Goal: Task Accomplishment & Management: Use online tool/utility

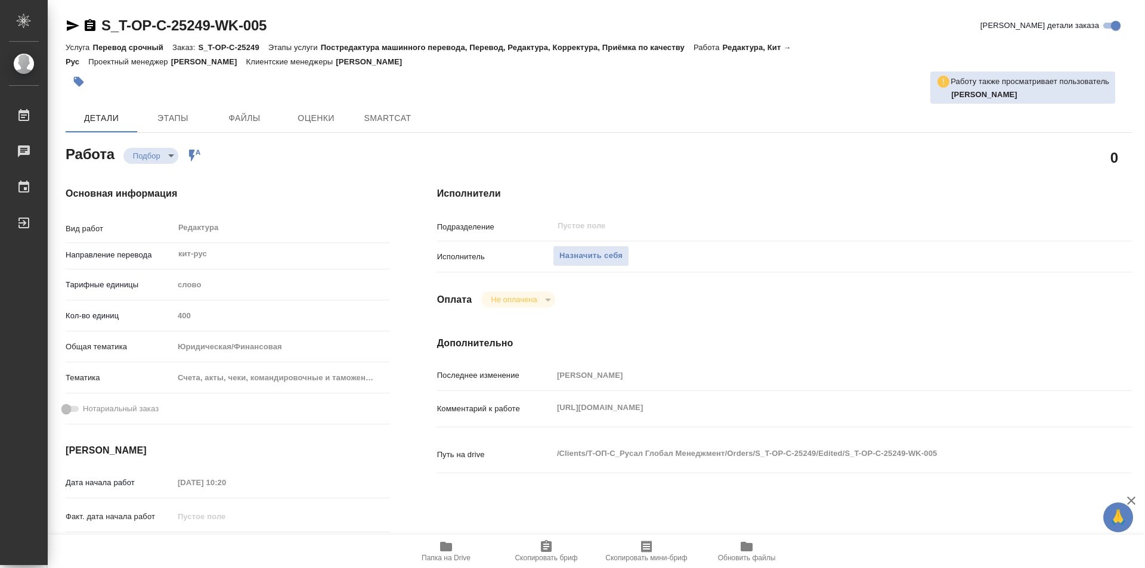
type textarea "x"
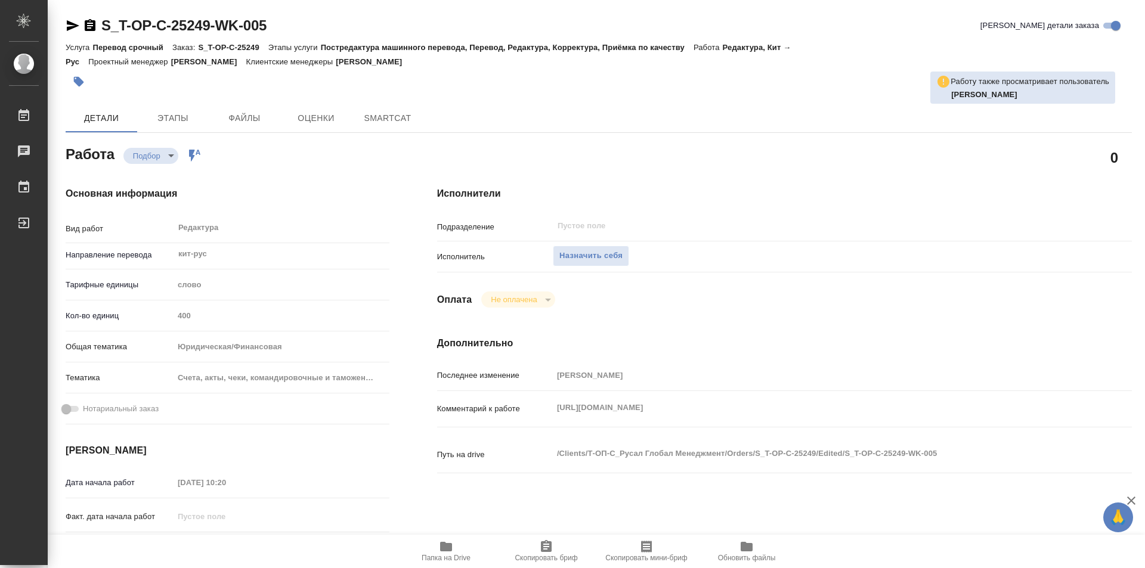
type textarea "x"
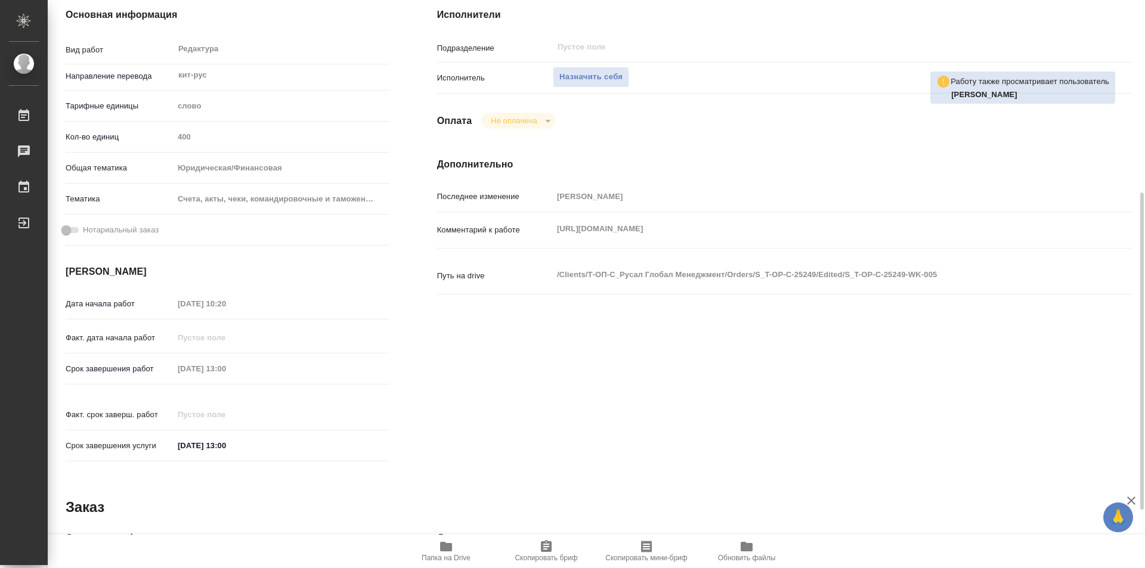
scroll to position [238, 0]
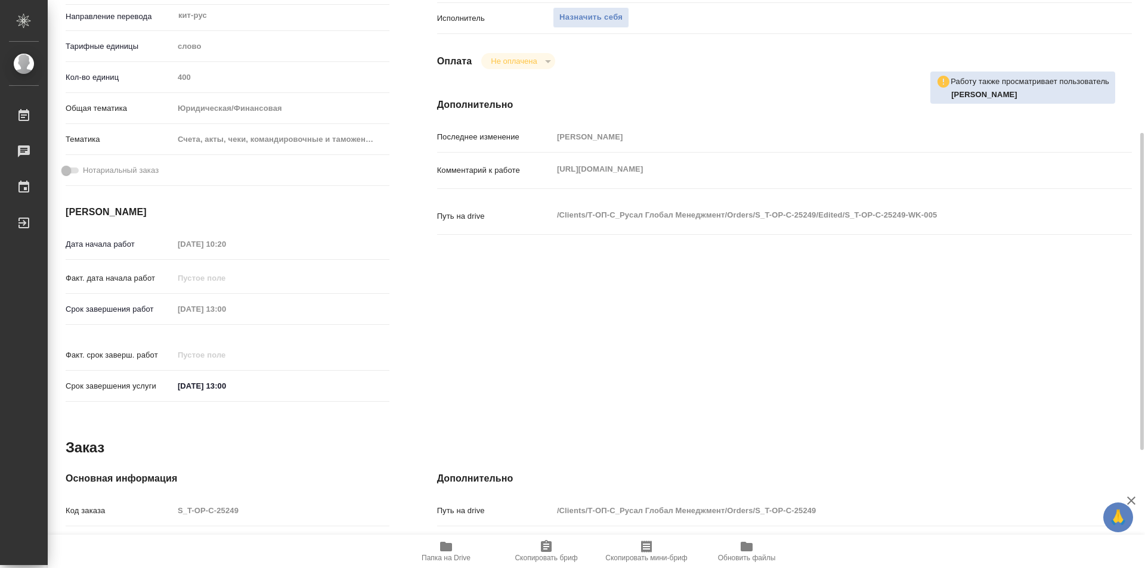
type textarea "x"
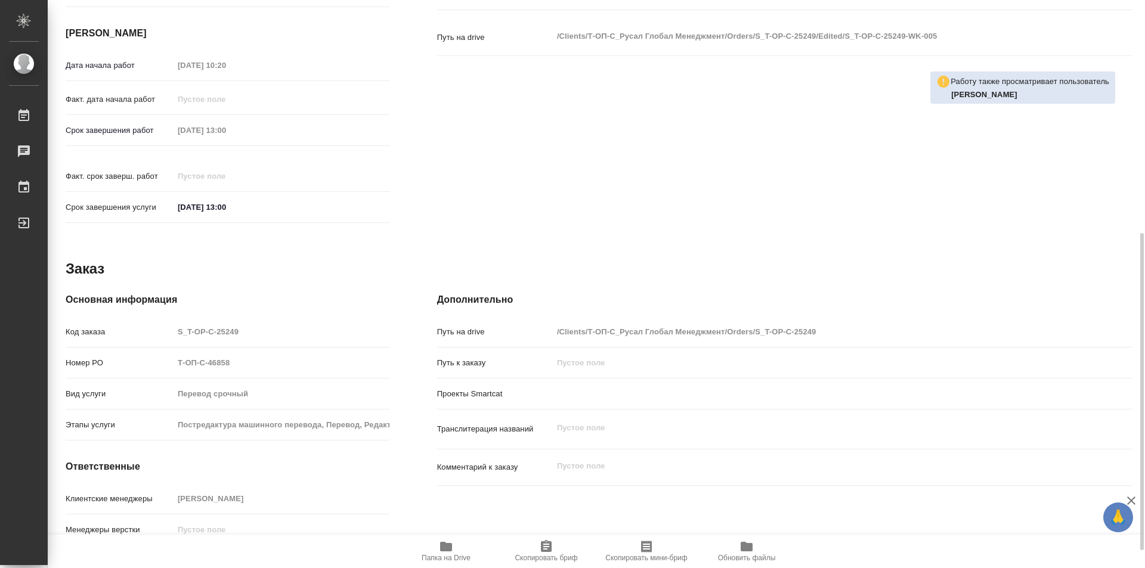
type textarea "x"
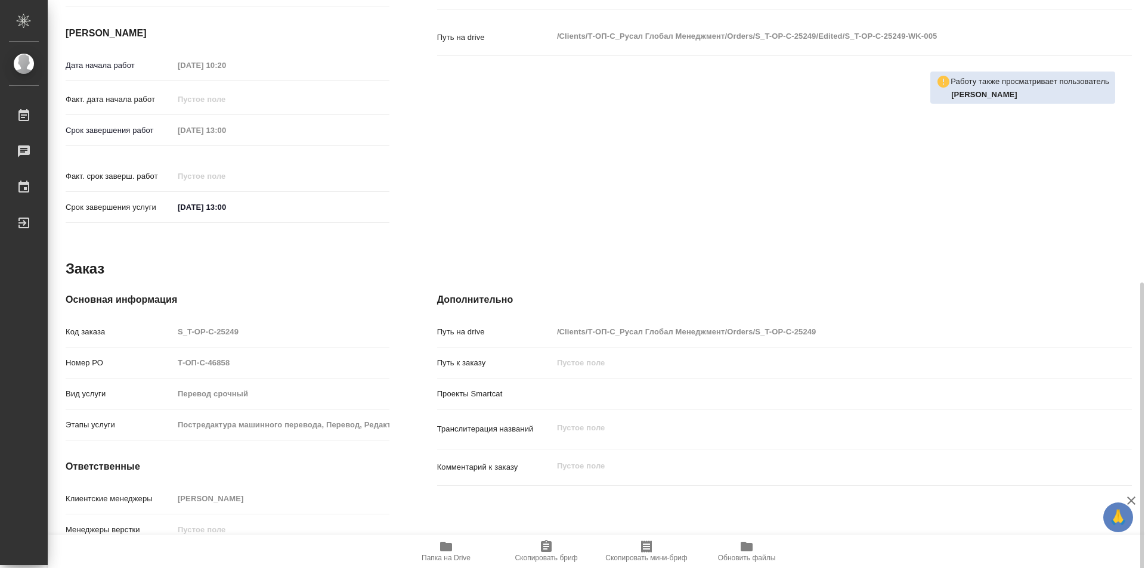
scroll to position [449, 0]
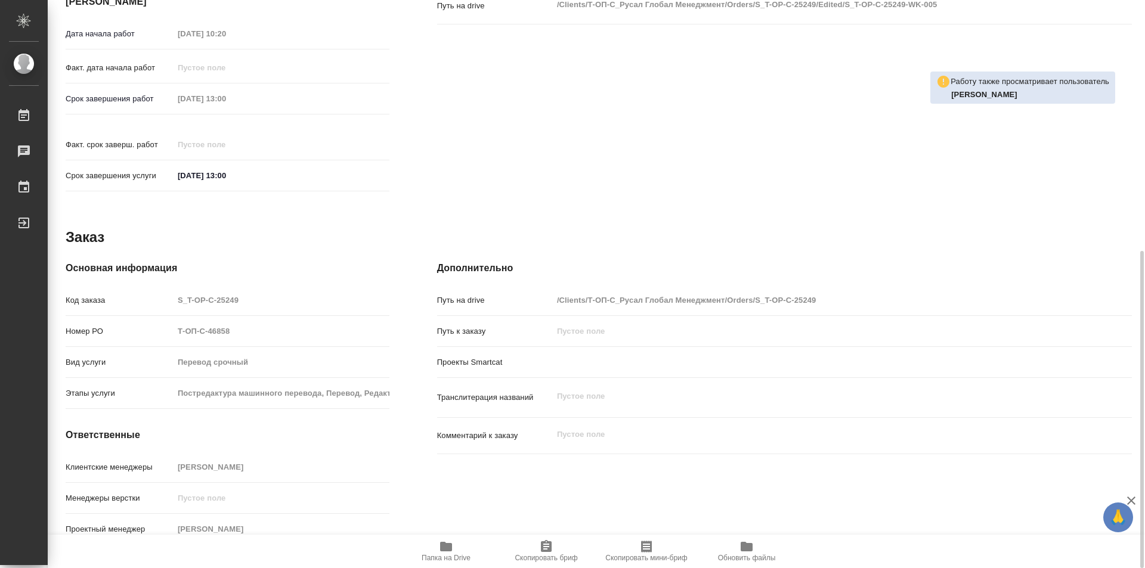
click at [439, 549] on icon "button" at bounding box center [446, 547] width 14 height 14
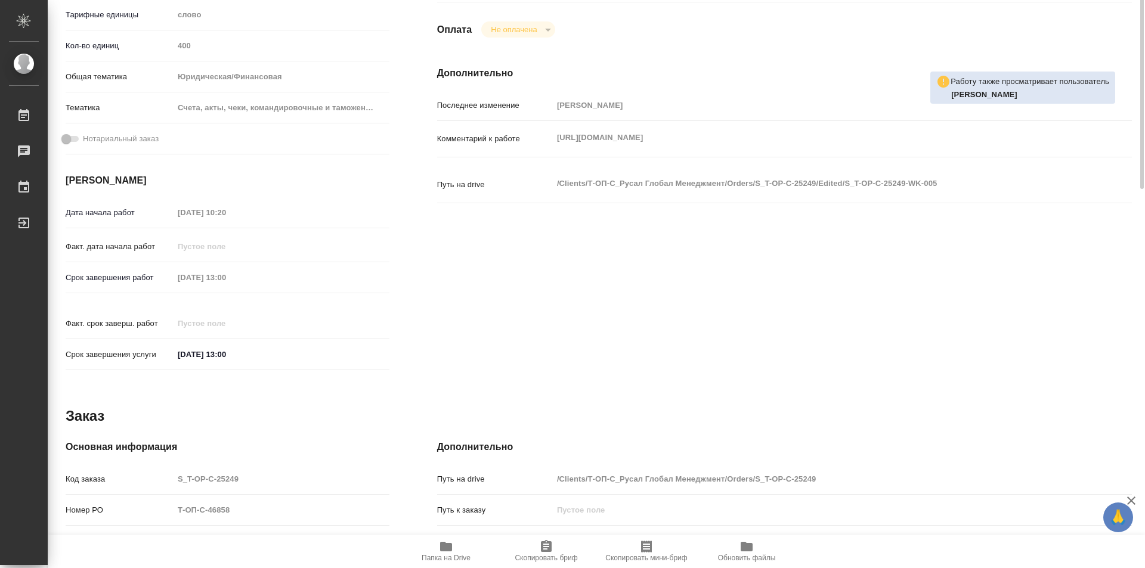
scroll to position [91, 0]
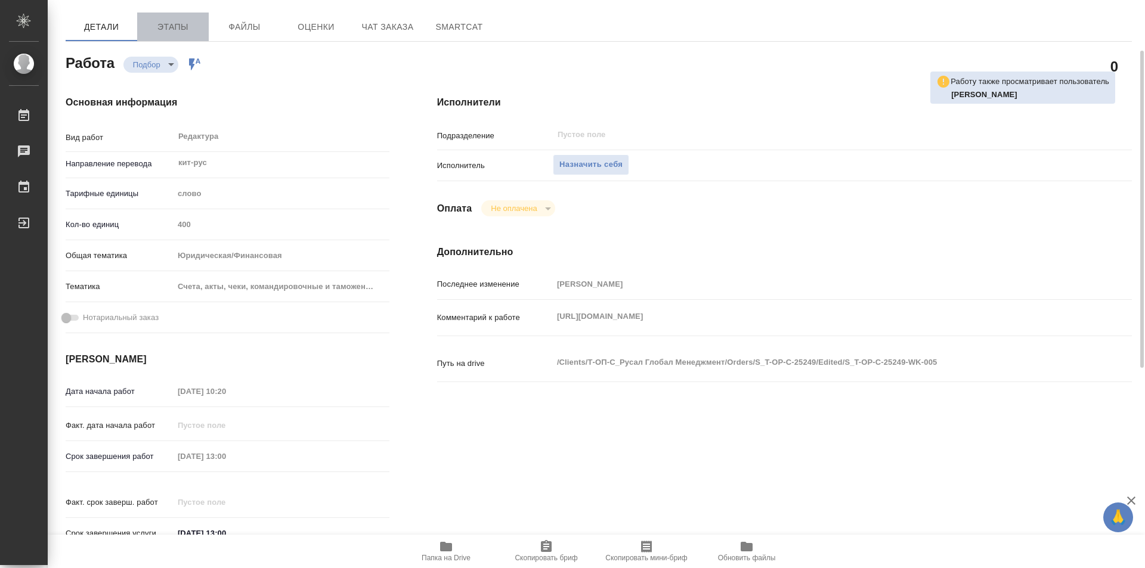
click at [166, 35] on button "Этапы" at bounding box center [173, 27] width 72 height 29
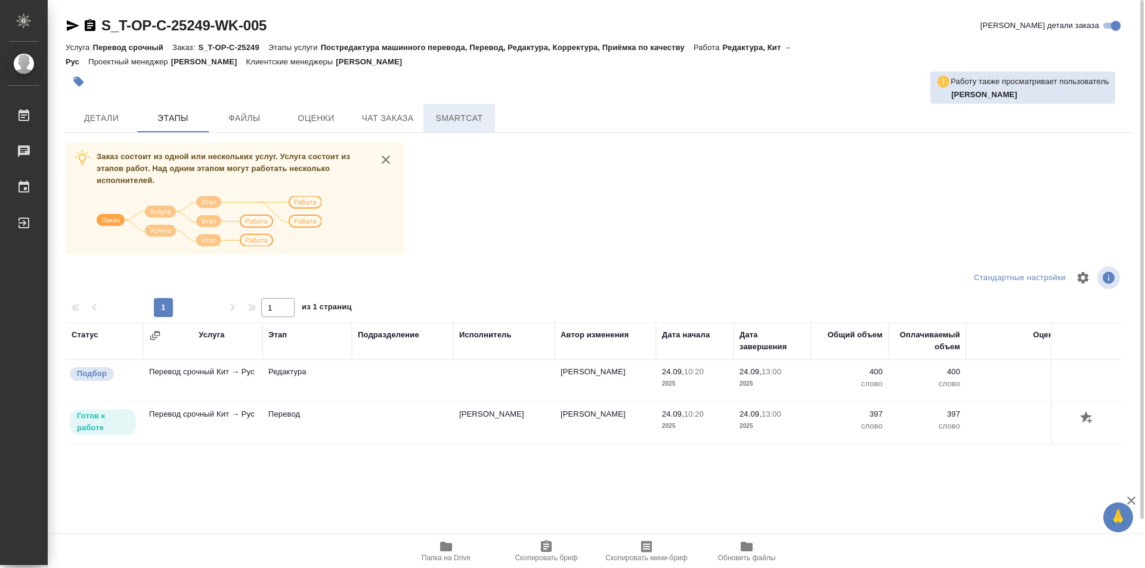
click at [472, 121] on span "SmartCat" at bounding box center [458, 118] width 57 height 15
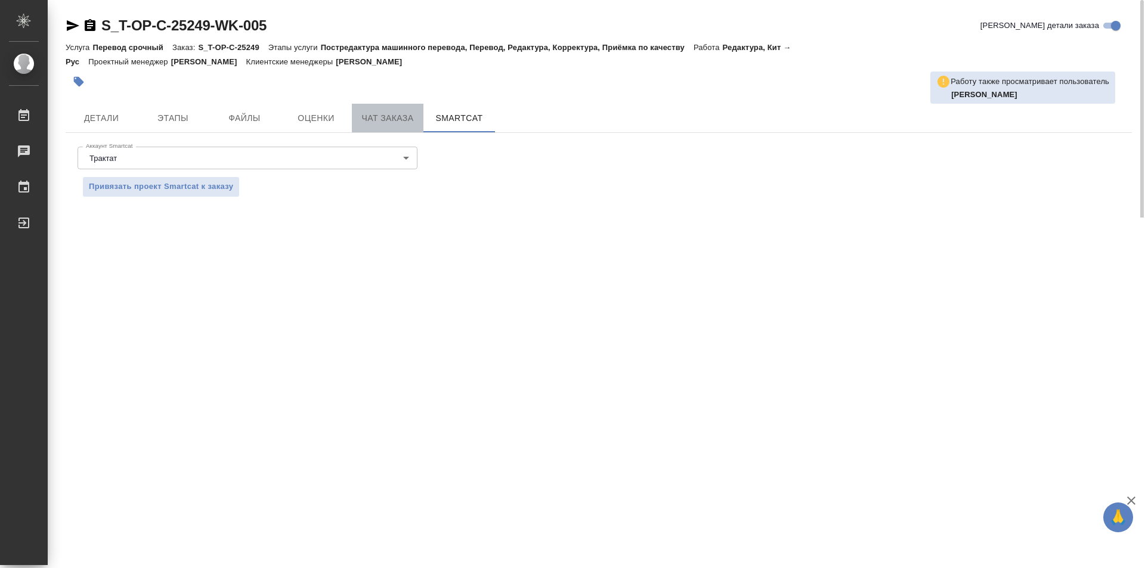
click at [408, 124] on span "Чат заказа" at bounding box center [387, 118] width 57 height 15
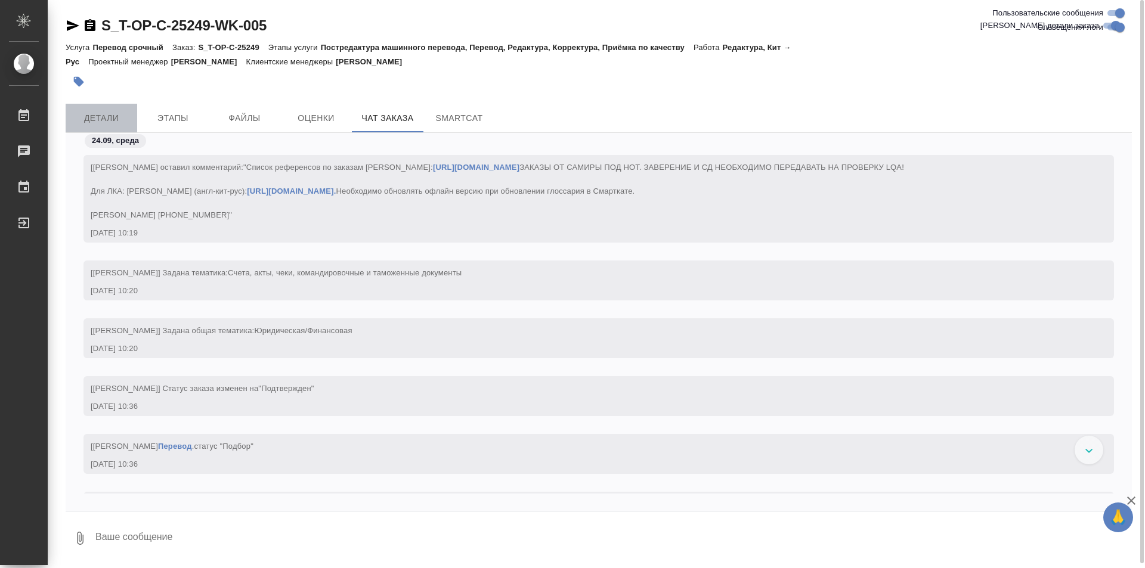
click at [105, 114] on span "Детали" at bounding box center [101, 118] width 57 height 15
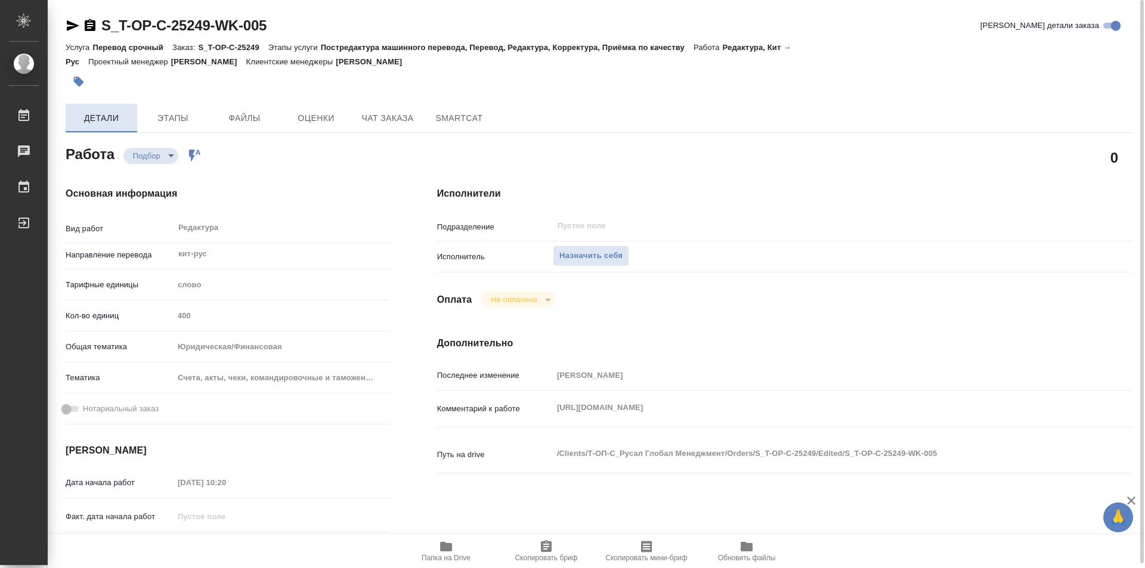
type textarea "x"
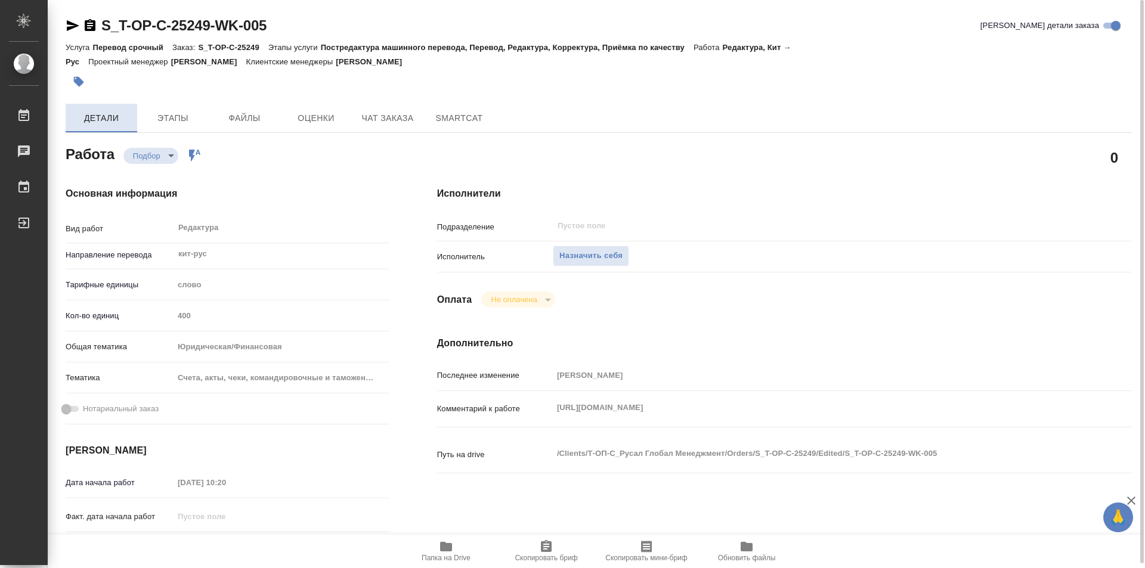
type textarea "x"
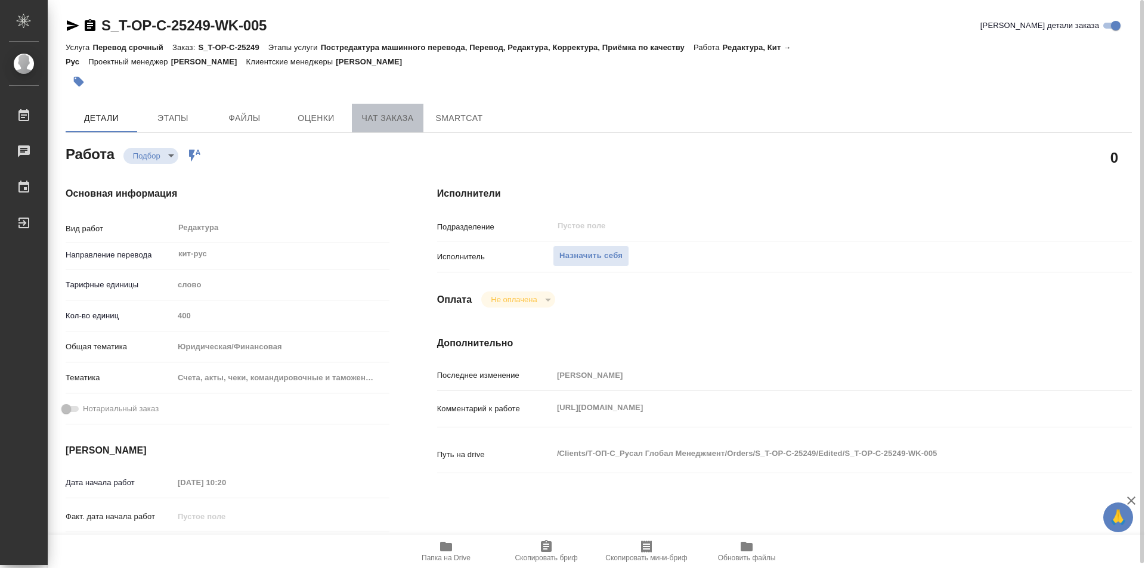
click at [397, 118] on span "Чат заказа" at bounding box center [387, 118] width 57 height 15
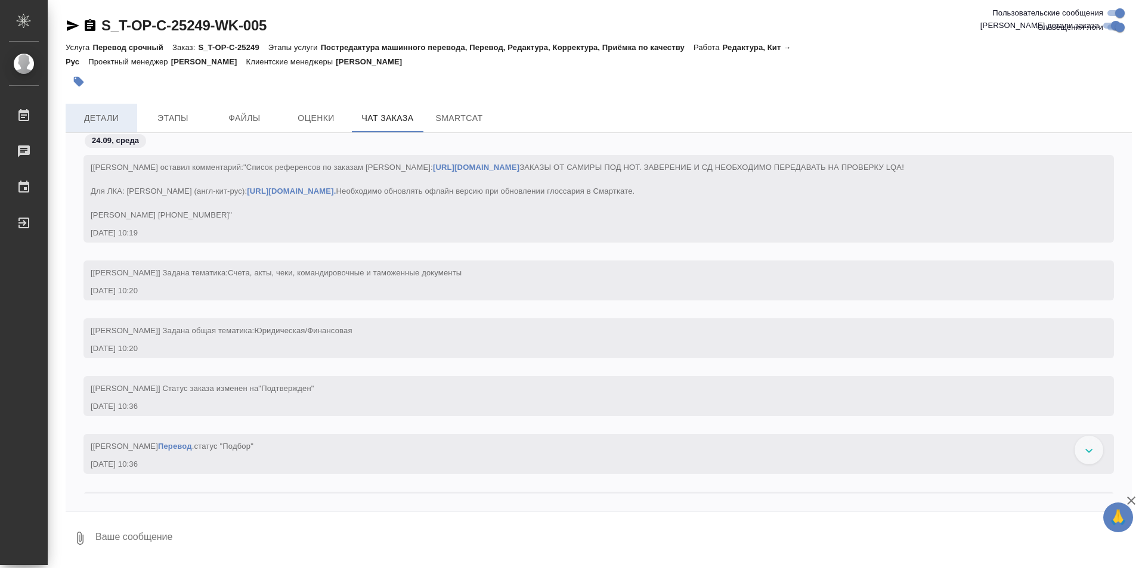
click at [106, 117] on span "Детали" at bounding box center [101, 118] width 57 height 15
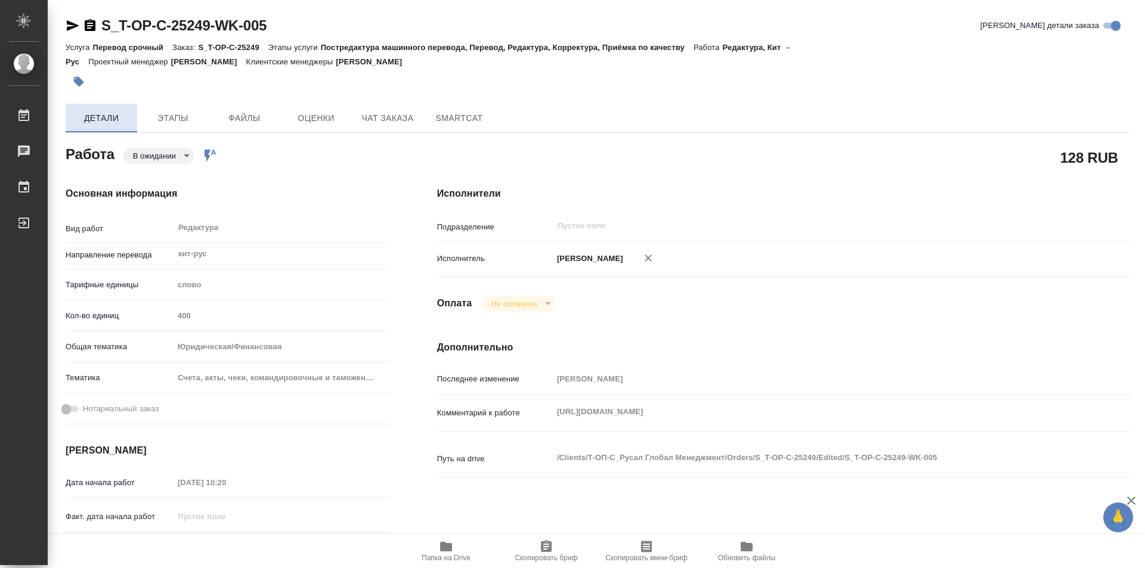
type textarea "x"
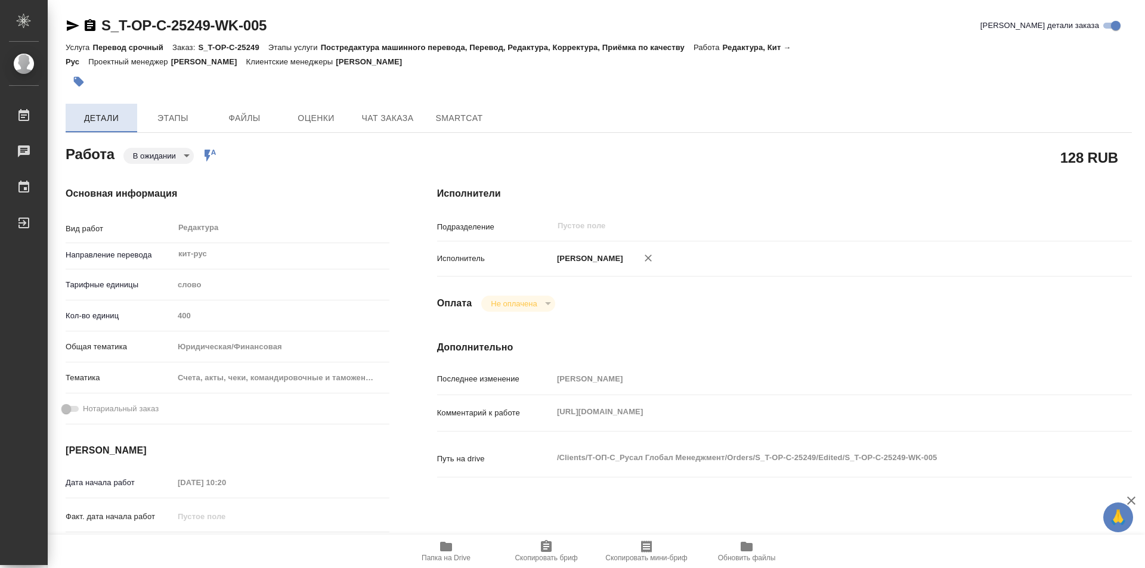
type textarea "x"
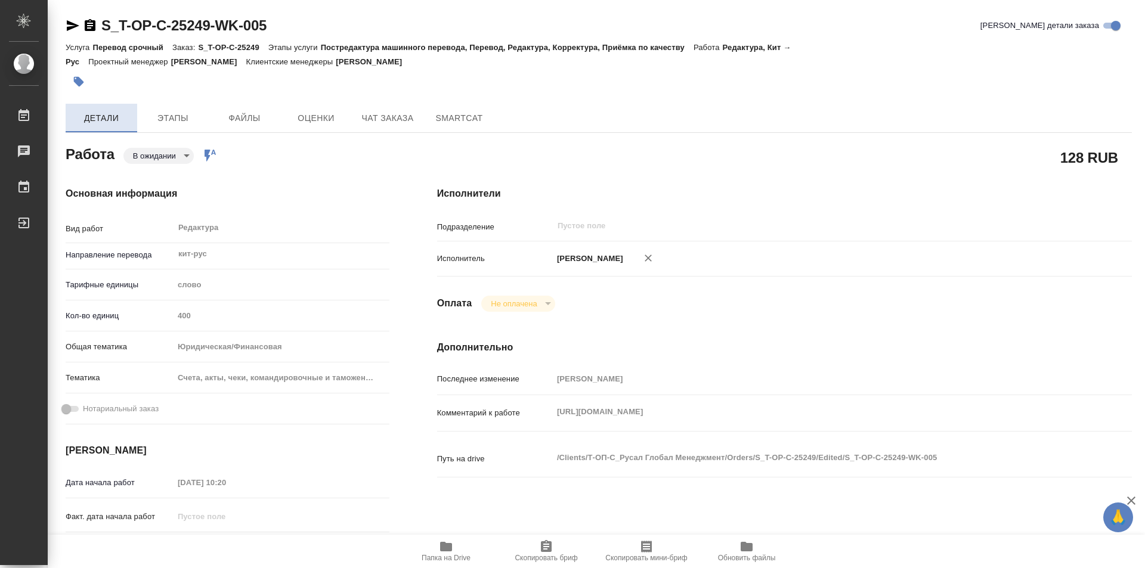
type textarea "x"
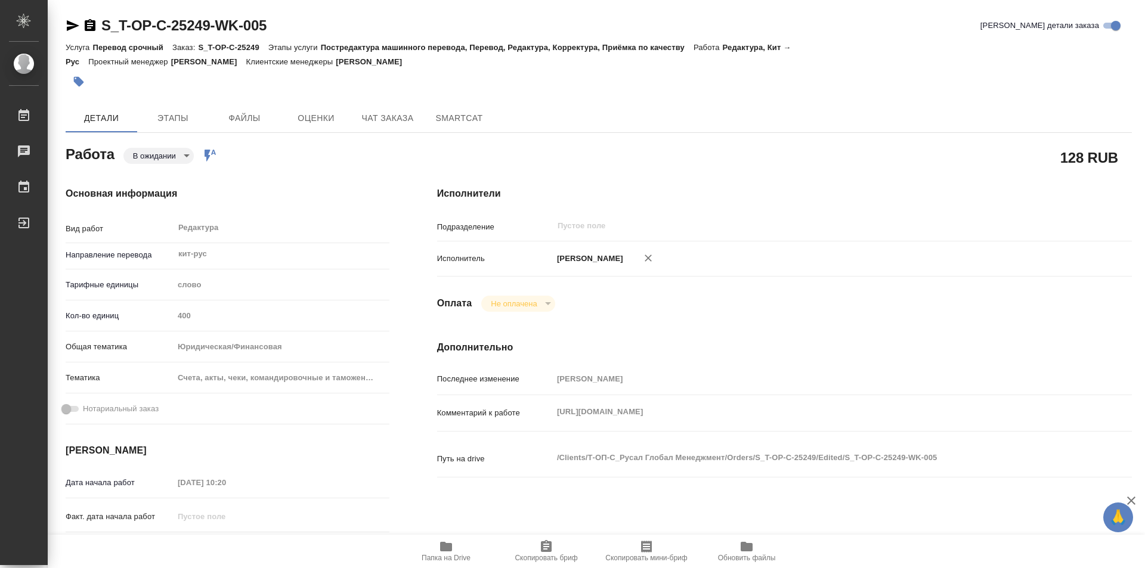
click at [189, 152] on body "🙏 .cls-1 fill:#fff; AWATERA Kozinets [PERSON_NAME] 0 Чаты График Выйти S_T-OP-C…" at bounding box center [572, 284] width 1145 height 568
click at [161, 158] on button "В работе" at bounding box center [152, 155] width 39 height 13
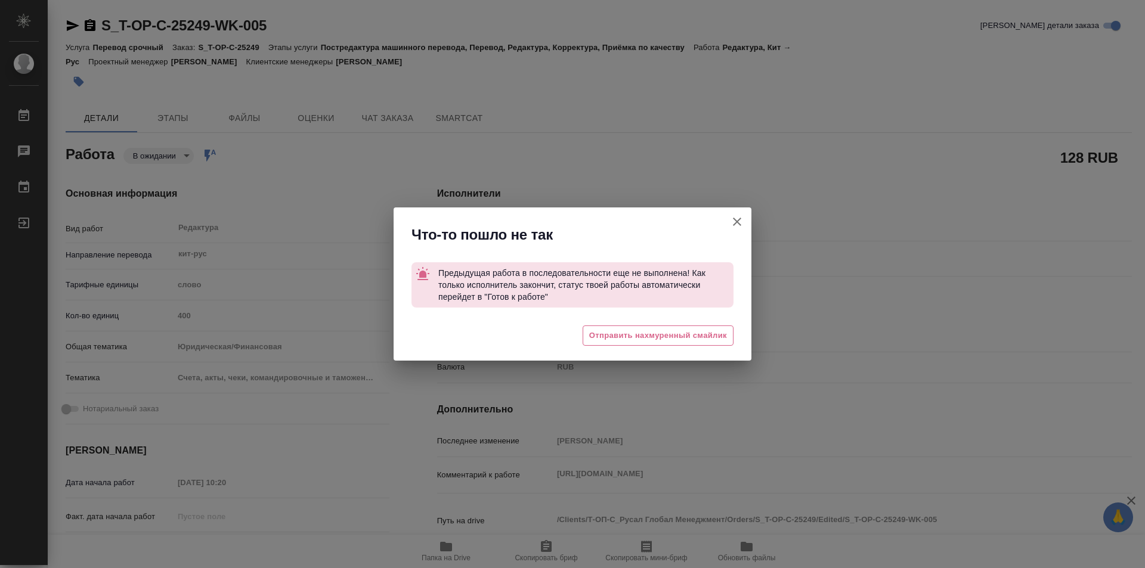
type textarea "x"
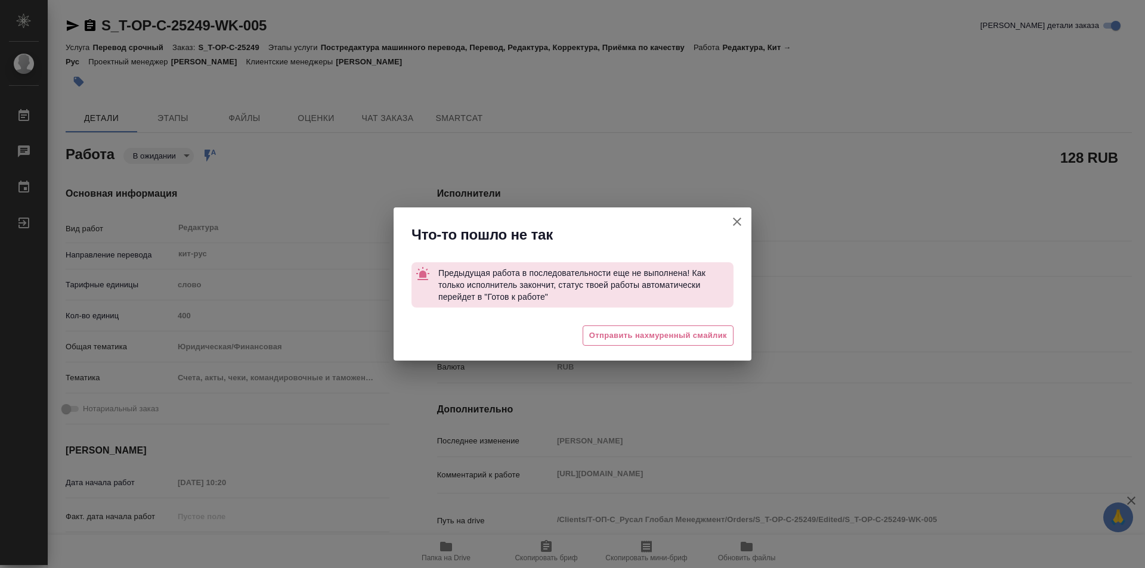
type textarea "x"
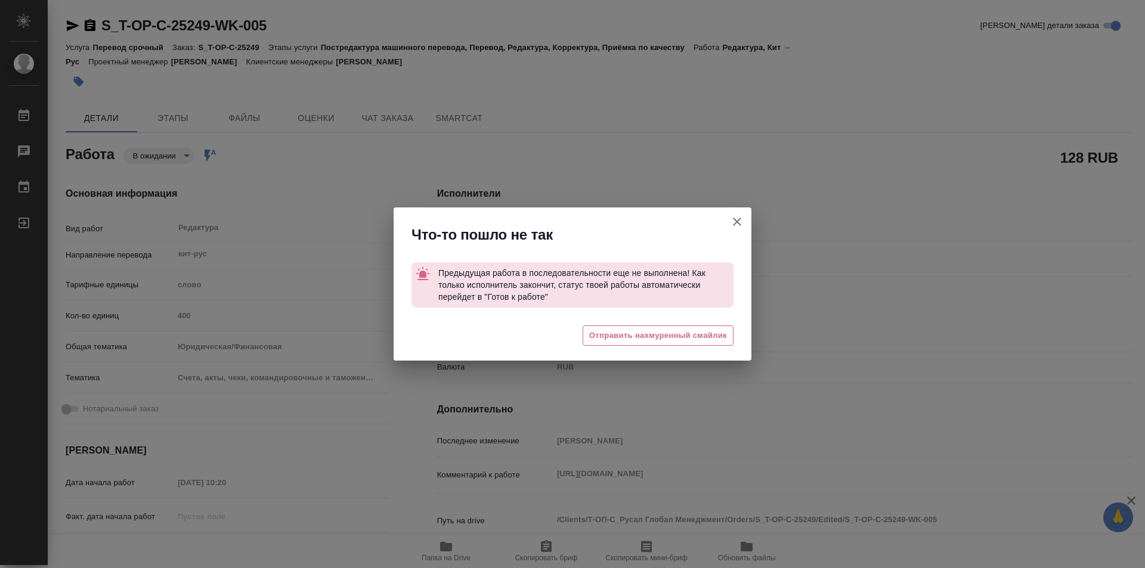
type textarea "x"
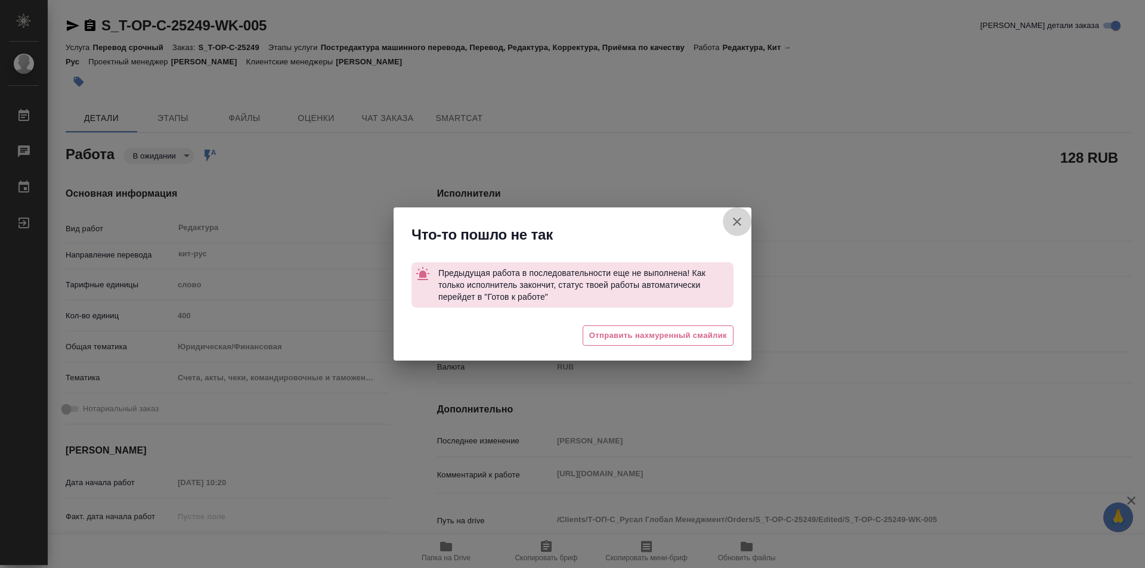
click at [746, 226] on button "[PERSON_NAME] детали заказа" at bounding box center [737, 221] width 29 height 29
type textarea "x"
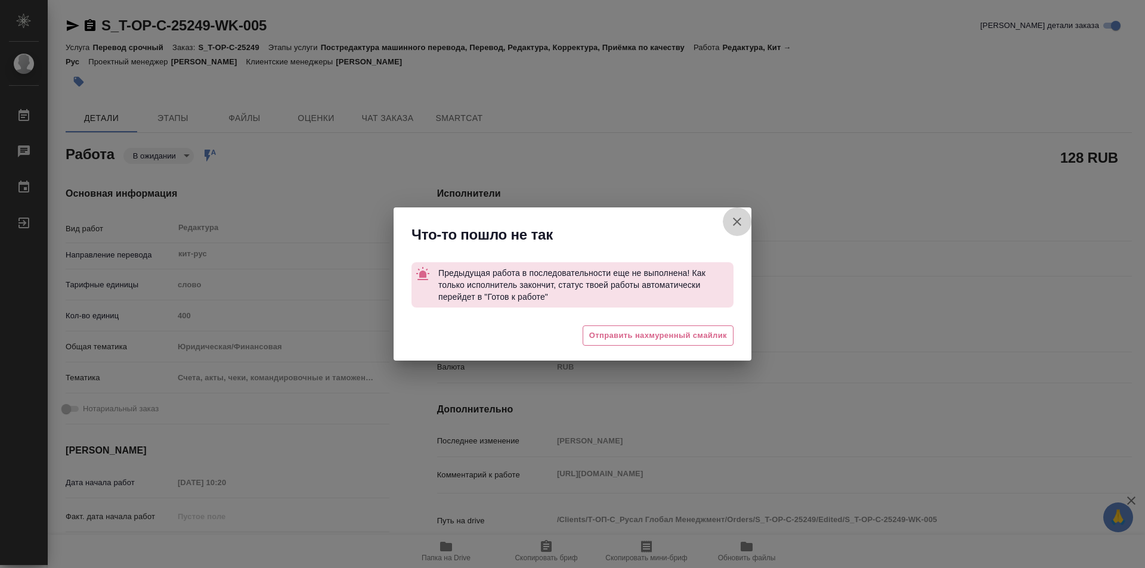
type textarea "x"
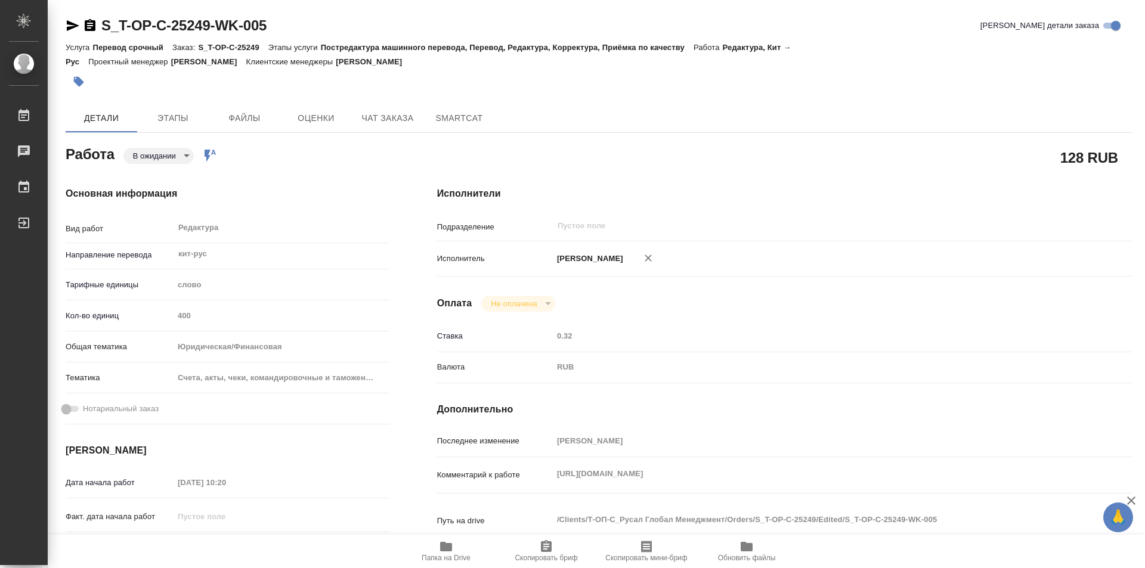
click at [89, 16] on div "S_T-OP-C-25249-WK-005" at bounding box center [166, 25] width 201 height 19
click at [90, 22] on icon "button" at bounding box center [90, 25] width 11 height 12
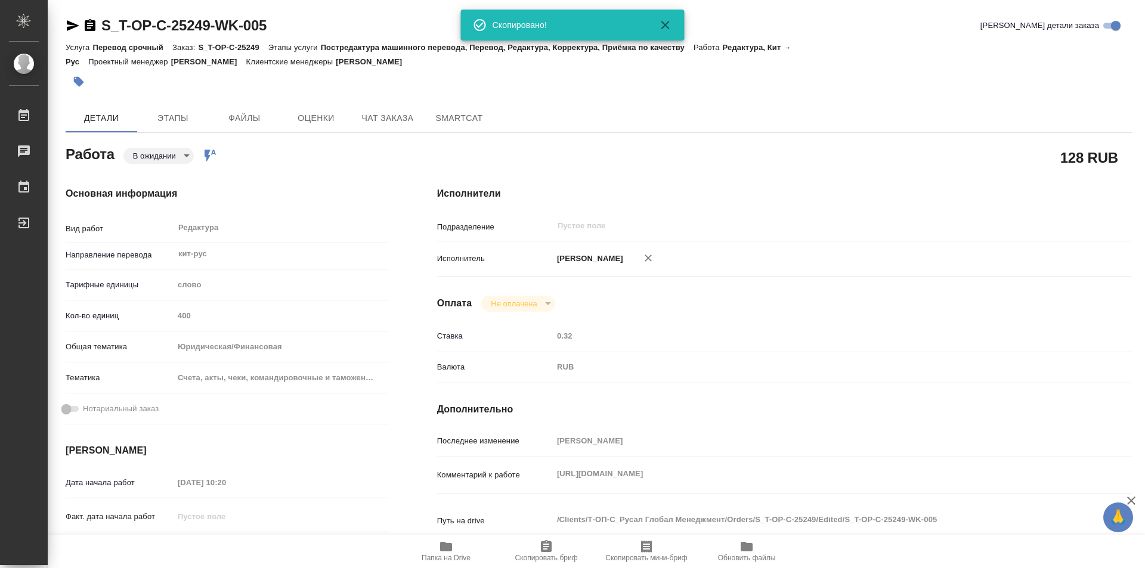
drag, startPoint x: 91, startPoint y: 24, endPoint x: 128, endPoint y: 25, distance: 37.6
click at [91, 22] on icon "button" at bounding box center [90, 25] width 11 height 12
